Goal: Information Seeking & Learning: Learn about a topic

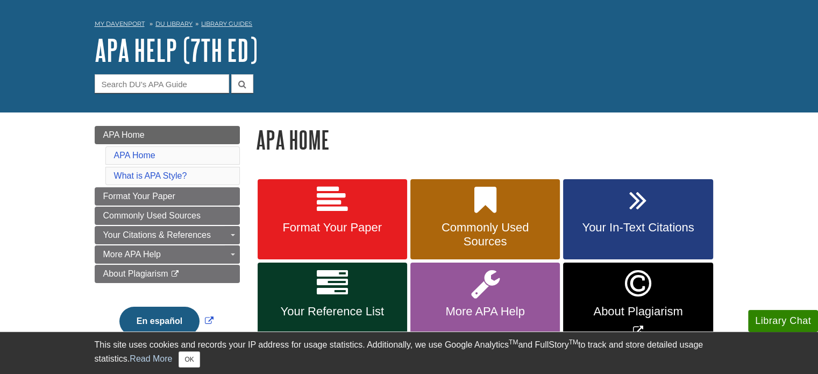
scroll to position [54, 0]
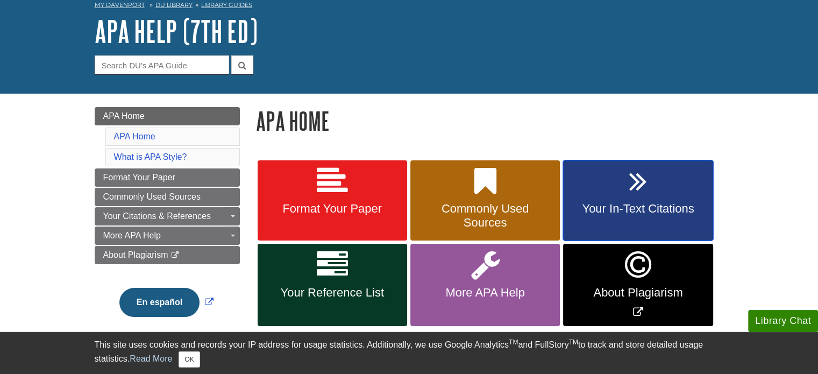
click at [645, 205] on span "Your In-Text Citations" at bounding box center [637, 209] width 133 height 14
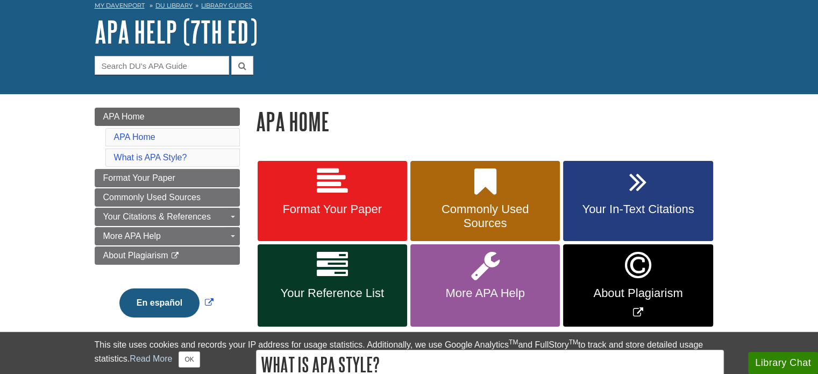
scroll to position [54, 0]
